Goal: Complete application form

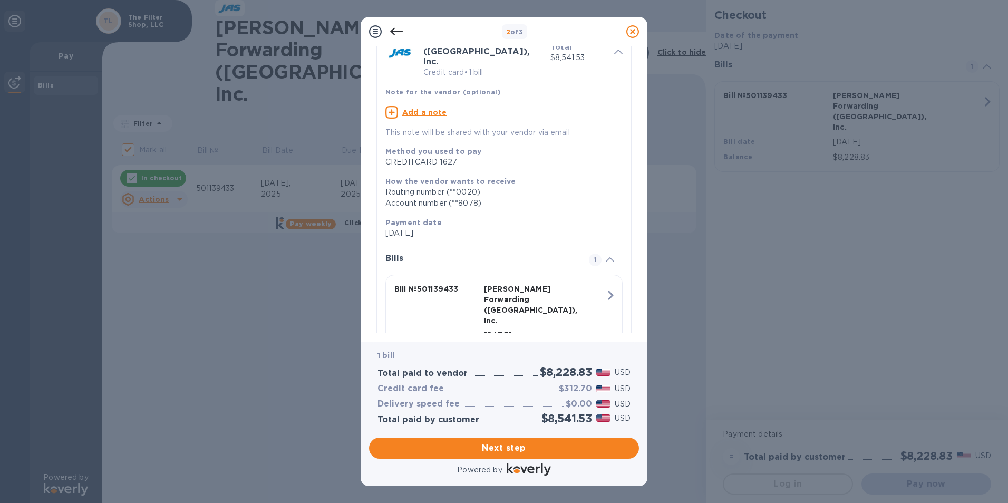
scroll to position [83, 0]
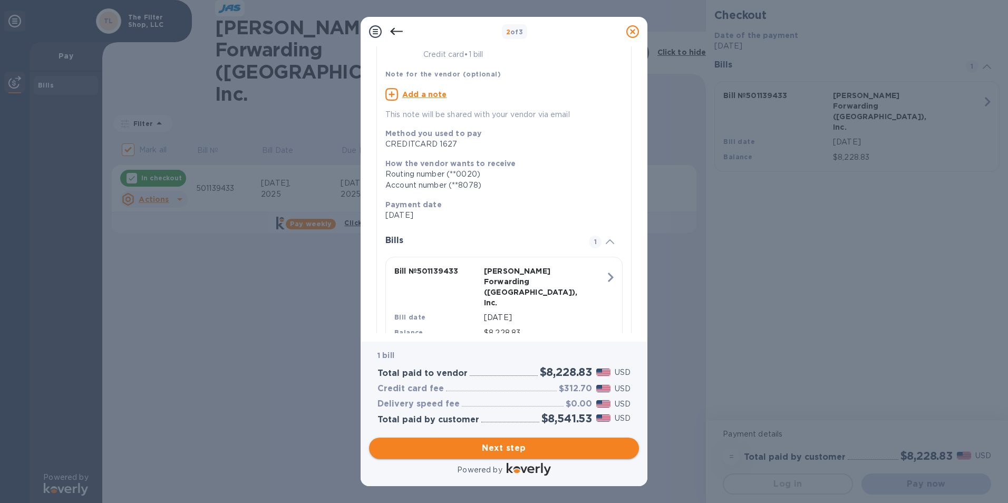
click at [565, 449] on span "Next step" at bounding box center [503, 448] width 253 height 13
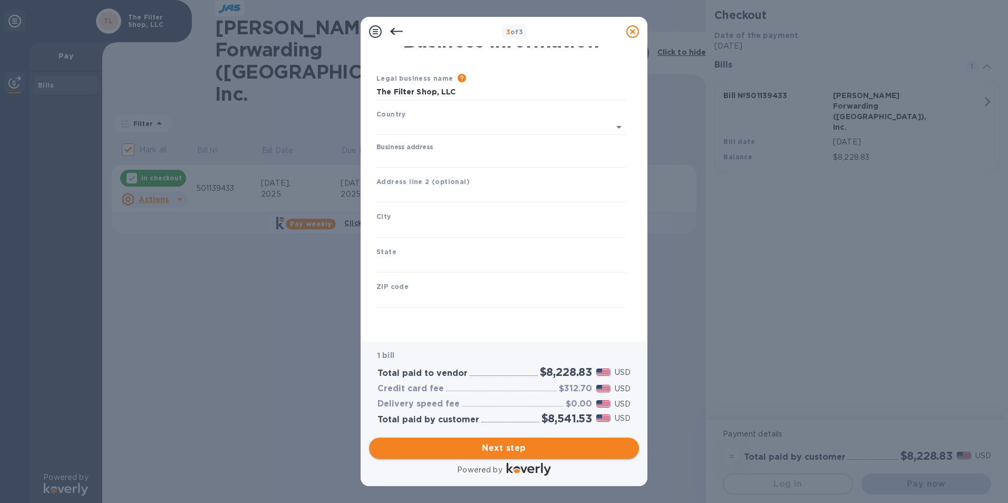
type input "[GEOGRAPHIC_DATA]"
click at [432, 163] on input "Business address" at bounding box center [500, 160] width 249 height 16
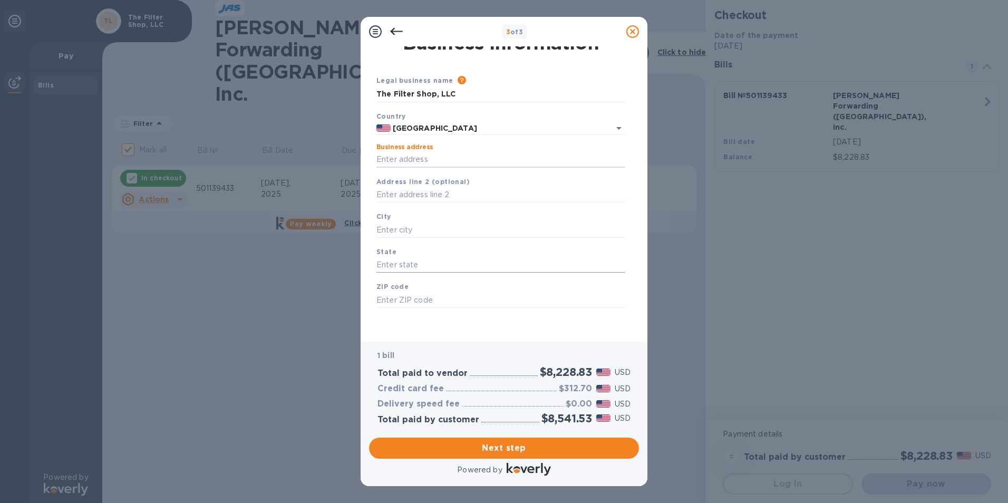
type input "[STREET_ADDRESS]"
type input "Gastonia"
type input "NC"
type input "28056"
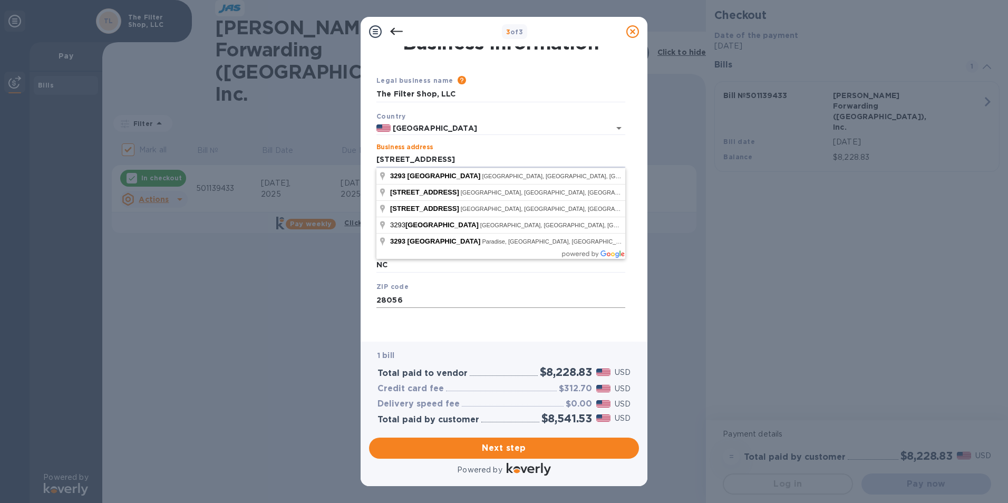
type input "[STREET_ADDRESS]"
click at [432, 306] on input "28056" at bounding box center [500, 300] width 249 height 16
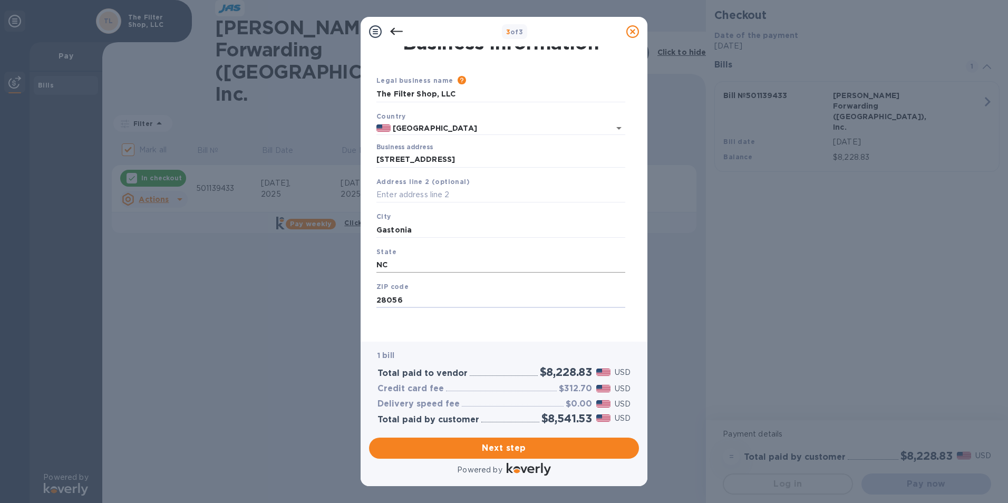
type input "28056"
click at [393, 265] on input "NC" at bounding box center [500, 265] width 249 height 16
type input "NC"
click at [419, 226] on input "Gastonia" at bounding box center [500, 230] width 249 height 16
type input "Gastonia"
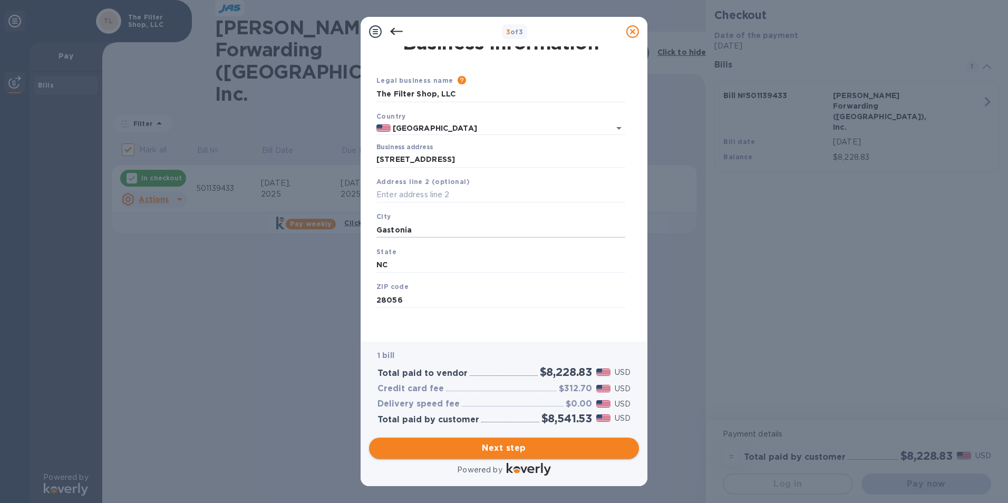
click at [509, 447] on span "Next step" at bounding box center [503, 448] width 253 height 13
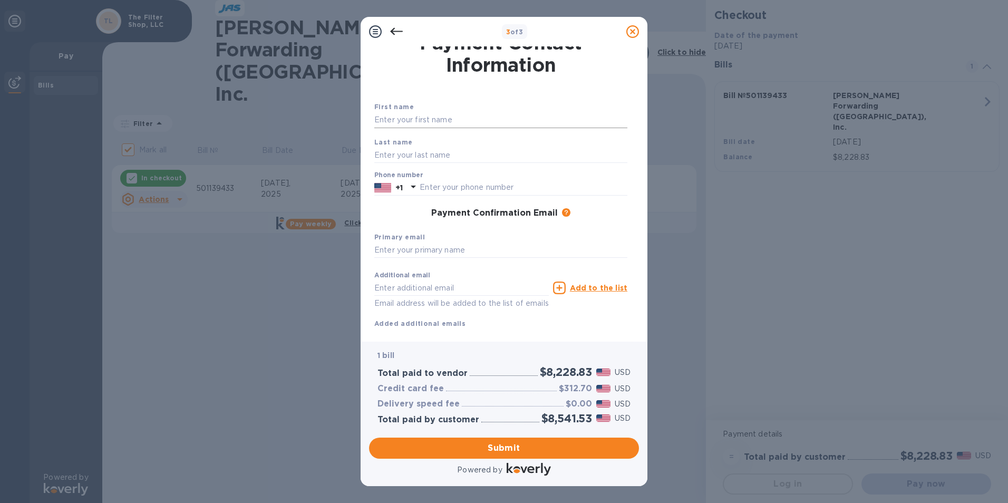
click at [408, 123] on input "text" at bounding box center [500, 120] width 253 height 16
type input "[PERSON_NAME]"
type input "7048604822"
type input "[EMAIL_ADDRESS][DOMAIN_NAME]"
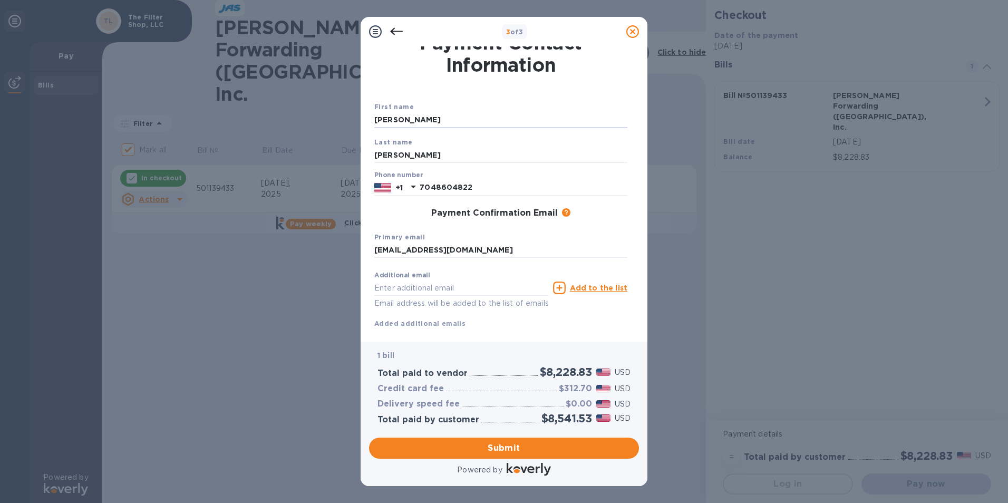
type input "[EMAIL_ADDRESS][DOMAIN_NAME]"
type input "[PERSON_NAME]"
click at [606, 154] on input "[PERSON_NAME]" at bounding box center [500, 155] width 253 height 16
type input "[PERSON_NAME]"
drag, startPoint x: 608, startPoint y: 199, endPoint x: 607, endPoint y: 188, distance: 11.6
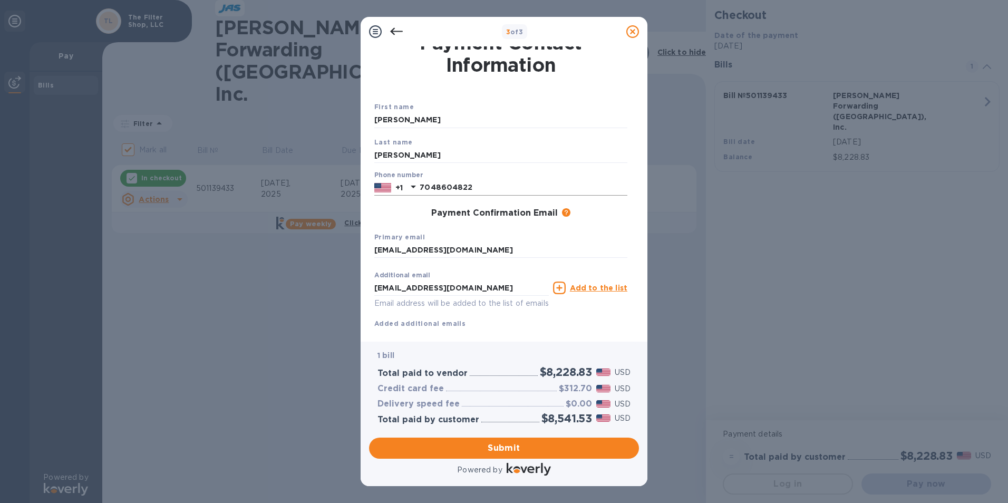
click at [608, 199] on div "Phone number [PHONE_NUMBER]" at bounding box center [500, 183] width 261 height 33
click at [606, 186] on input "7048604822" at bounding box center [524, 188] width 208 height 16
type input "7048604822"
click at [625, 248] on input "[EMAIL_ADDRESS][DOMAIN_NAME]" at bounding box center [500, 251] width 253 height 16
type input "[EMAIL_ADDRESS][DOMAIN_NAME]"
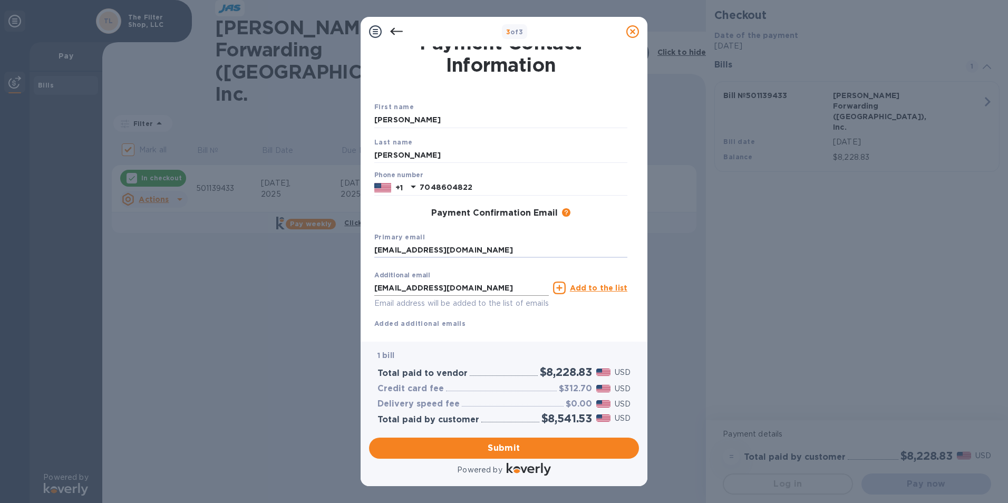
click at [506, 292] on input "[EMAIL_ADDRESS][DOMAIN_NAME]" at bounding box center [461, 288] width 175 height 16
type input "[EMAIL_ADDRESS][DOMAIN_NAME]"
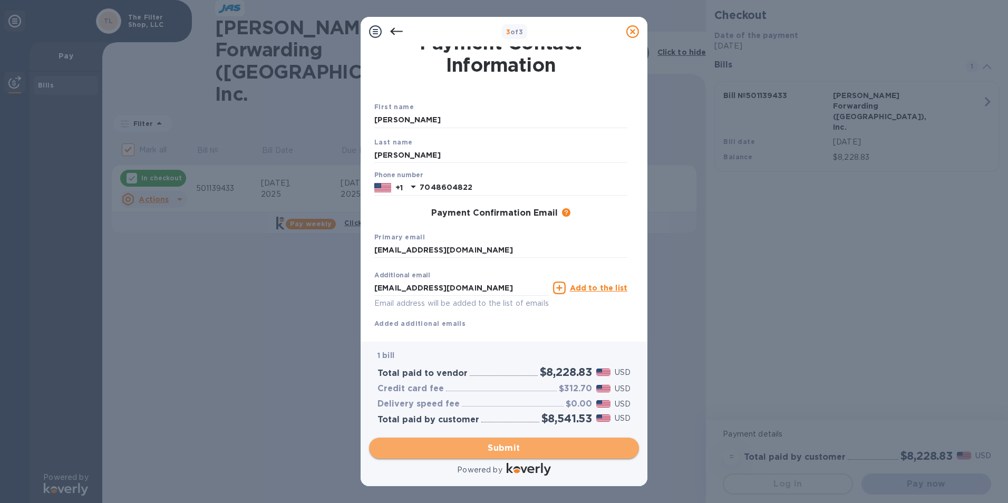
click at [534, 449] on span "Submit" at bounding box center [503, 448] width 253 height 13
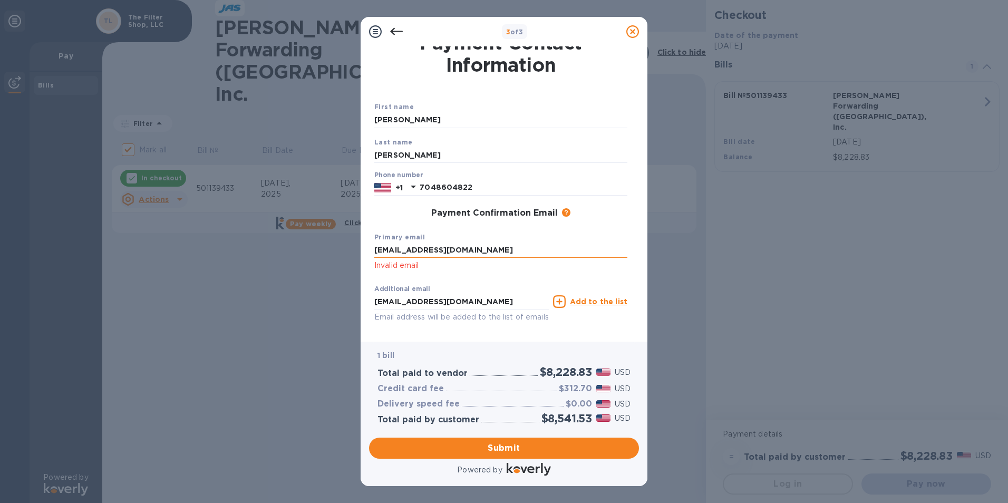
click at [501, 249] on input "[EMAIL_ADDRESS][DOMAIN_NAME]" at bounding box center [500, 251] width 253 height 16
type input "[EMAIL_ADDRESS][DOMAIN_NAME]"
click at [586, 280] on div "Additional email [EMAIL_ADDRESS][DOMAIN_NAME] Email address will be added to th…" at bounding box center [500, 301] width 257 height 47
click at [497, 298] on input "[EMAIL_ADDRESS][DOMAIN_NAME]" at bounding box center [461, 302] width 175 height 16
type input "[EMAIL_ADDRESS][DOMAIN_NAME]"
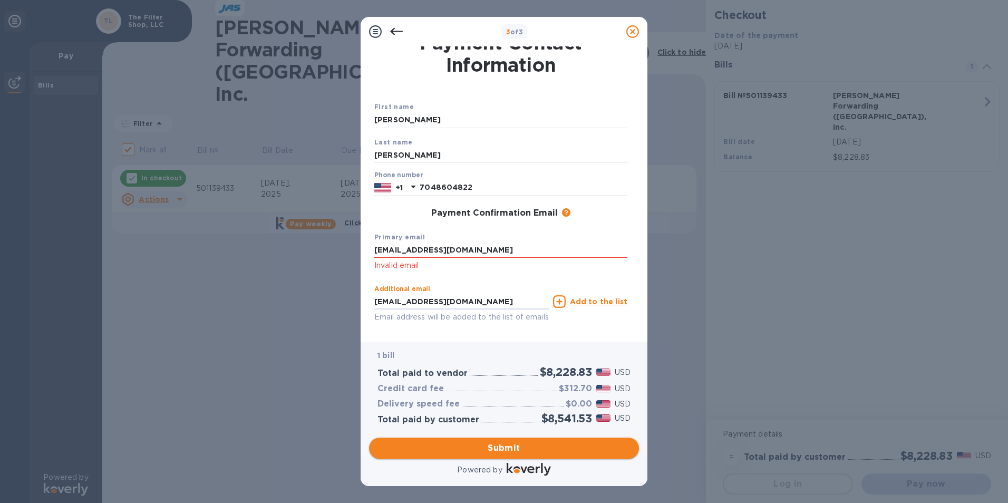
click at [548, 447] on span "Submit" at bounding box center [503, 448] width 253 height 13
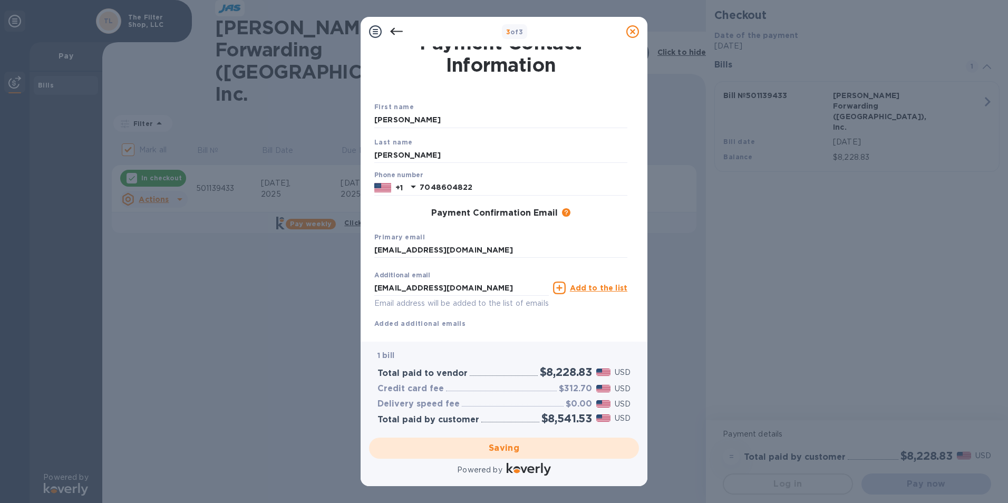
checkbox input "false"
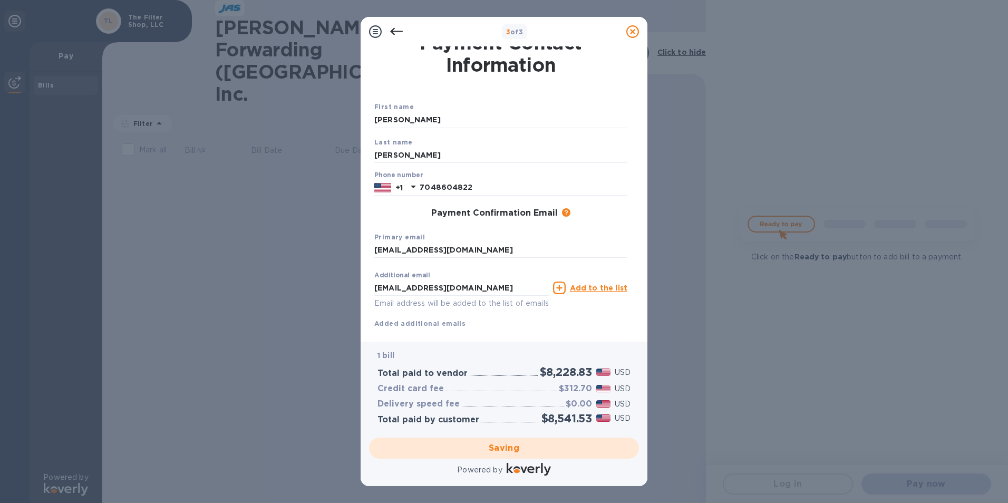
scroll to position [0, 0]
